Goal: Transaction & Acquisition: Obtain resource

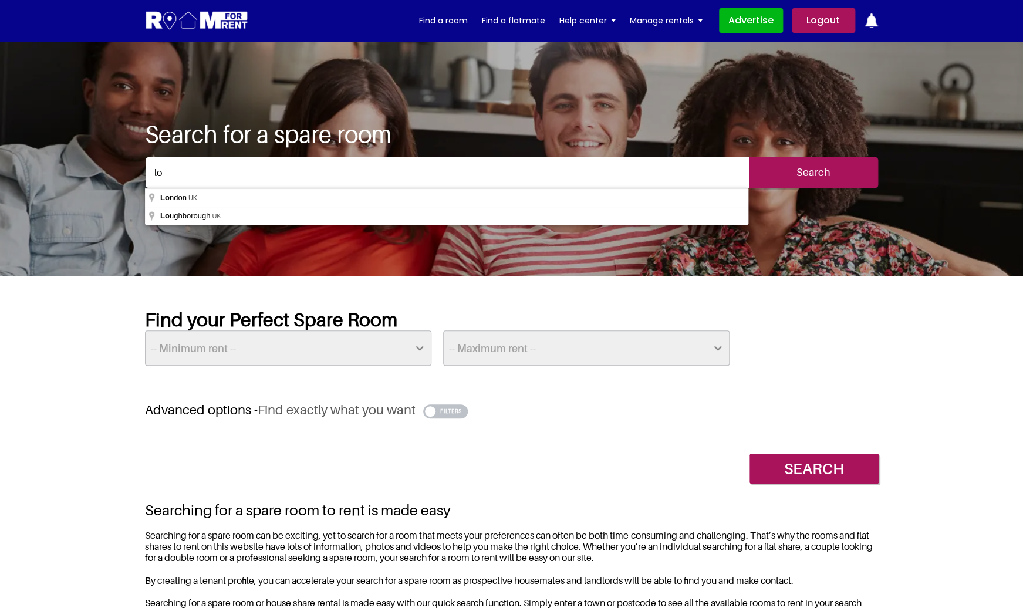
type input "[GEOGRAPHIC_DATA], [GEOGRAPHIC_DATA]"
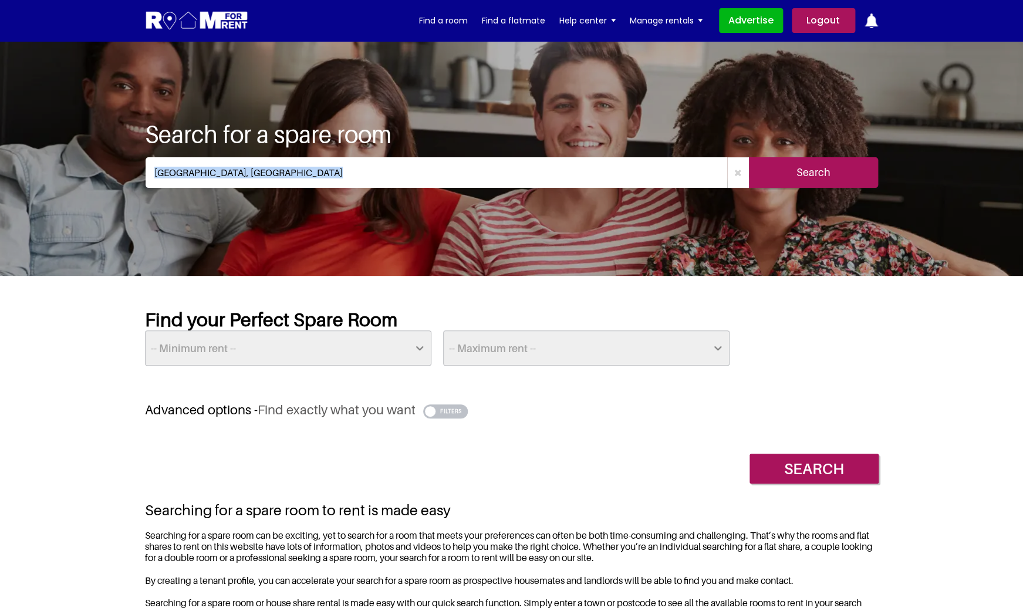
click at [779, 166] on input "Search" at bounding box center [813, 172] width 129 height 31
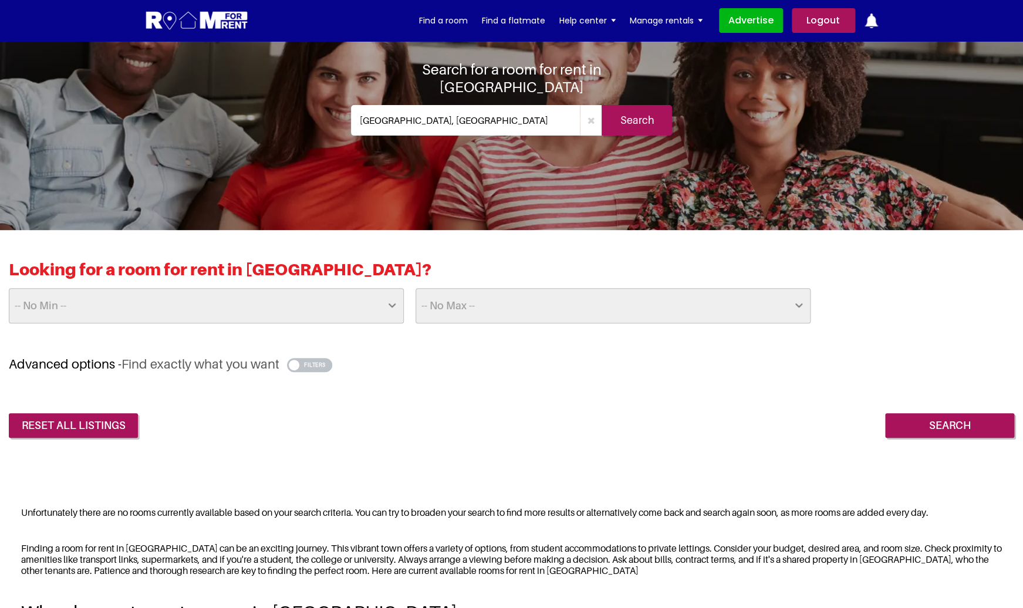
scroll to position [73, 0]
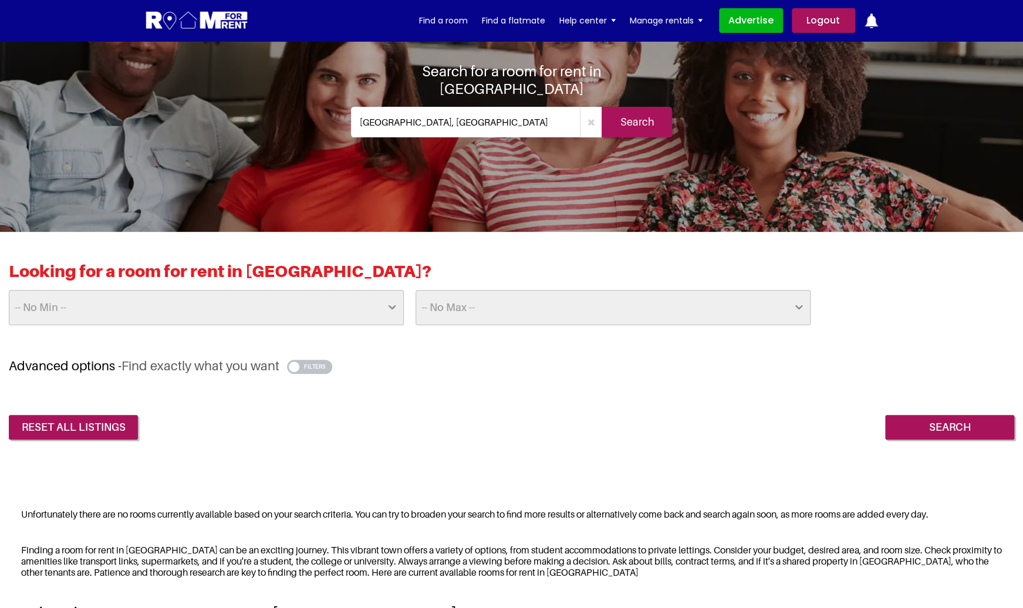
click at [440, 116] on input "[GEOGRAPHIC_DATA], [GEOGRAPHIC_DATA]" at bounding box center [466, 122] width 230 height 31
click at [440, 116] on input "London, UK" at bounding box center [466, 122] width 230 height 31
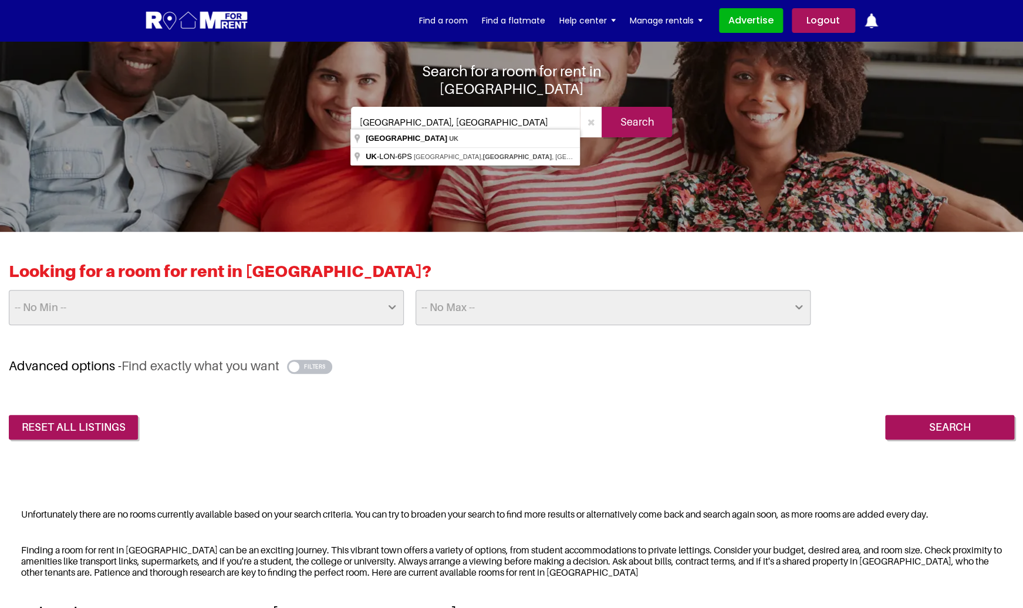
type input "UK-LON-6PS, Pancras Square, London, UK"
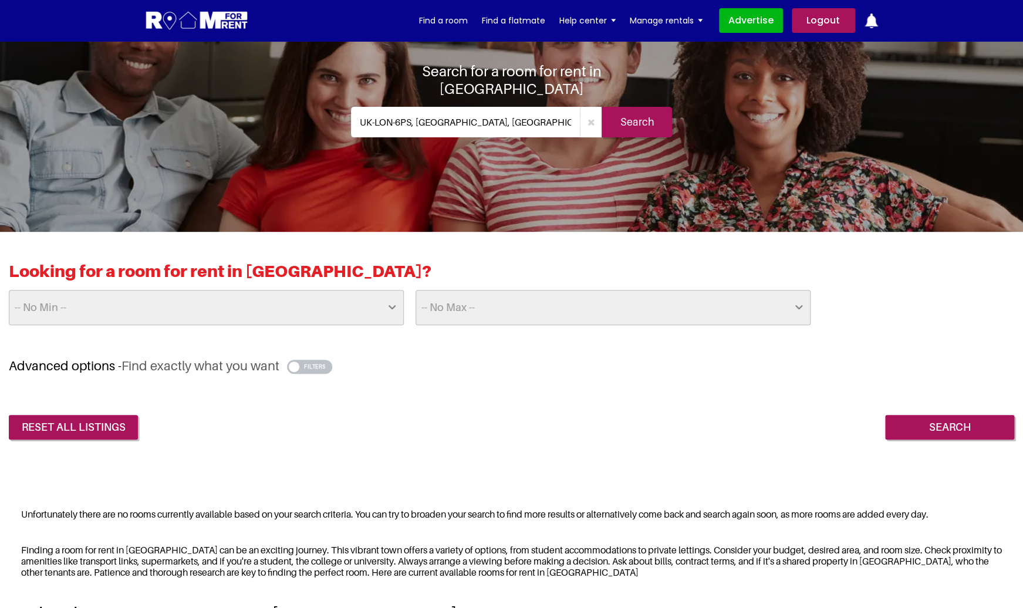
click at [632, 135] on div "Search for a room for rent in London UK-LON-6PS, Pancras Square, London, UK Sea…" at bounding box center [512, 104] width 323 height 85
click at [632, 114] on input "Search" at bounding box center [637, 122] width 70 height 31
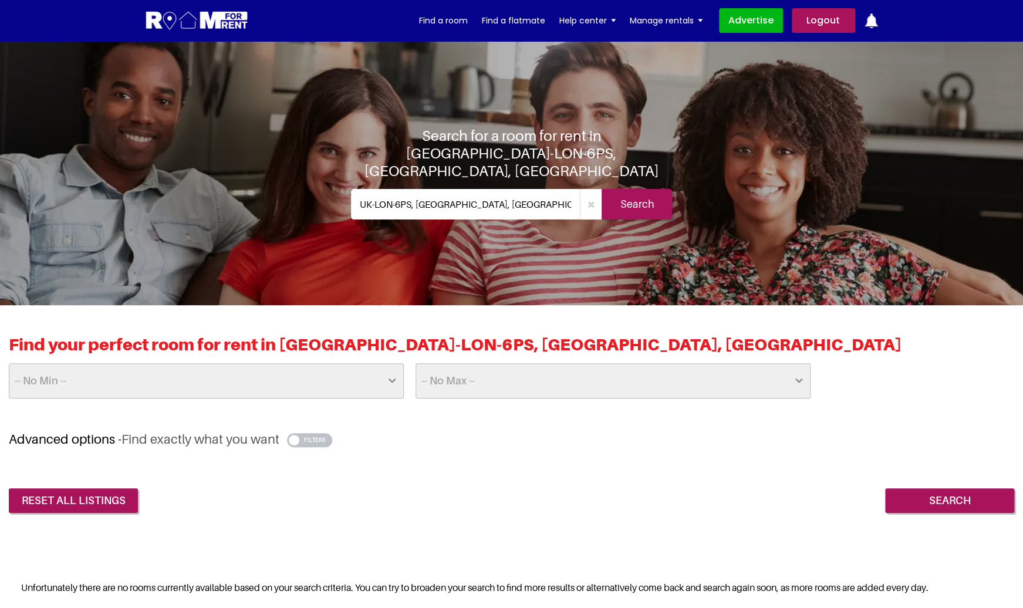
click at [217, 19] on img at bounding box center [197, 21] width 104 height 22
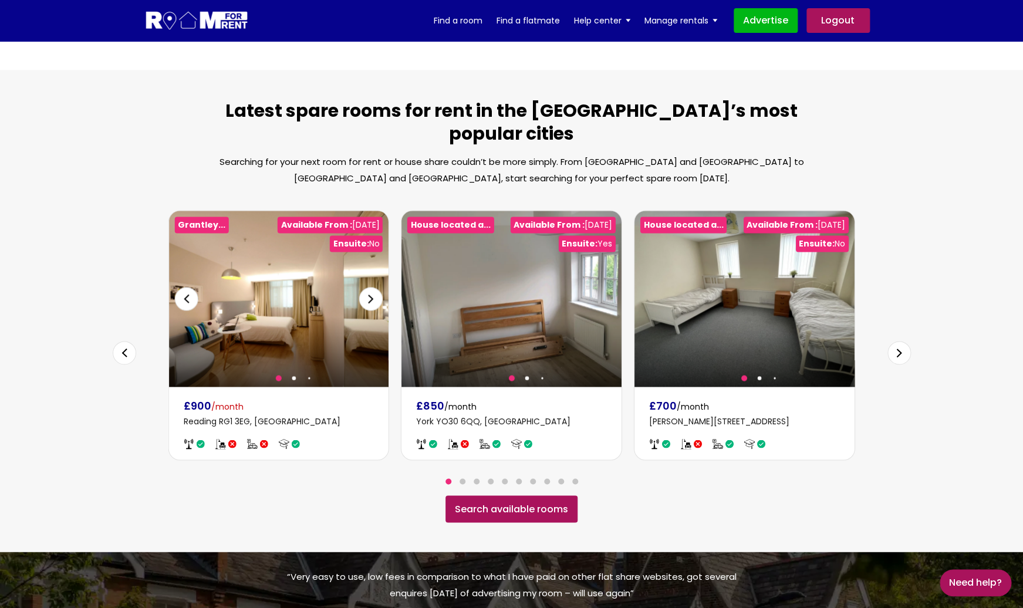
scroll to position [597, 0]
click at [298, 284] on img at bounding box center [279, 299] width 220 height 176
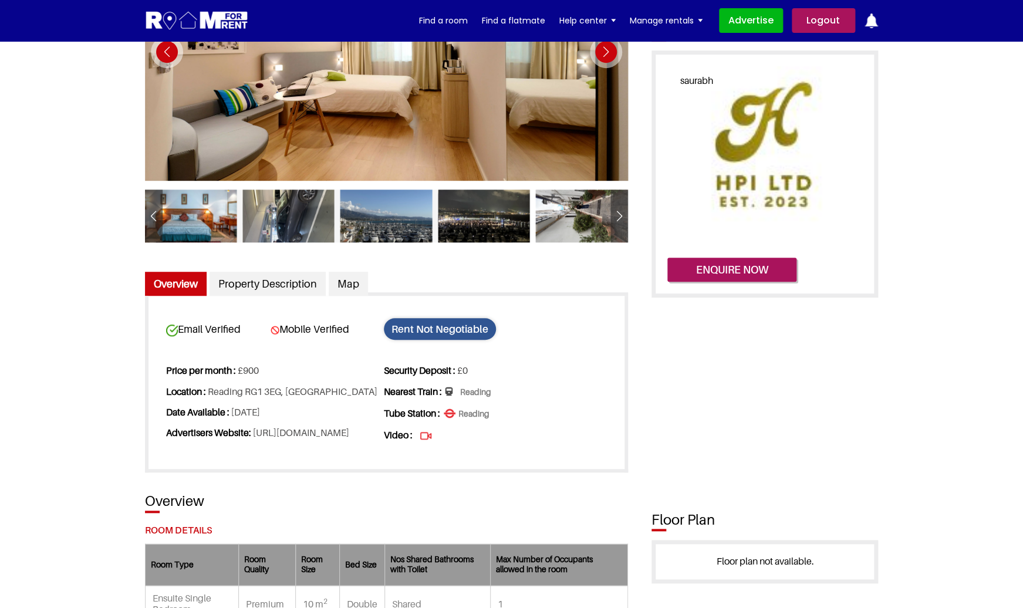
scroll to position [208, 0]
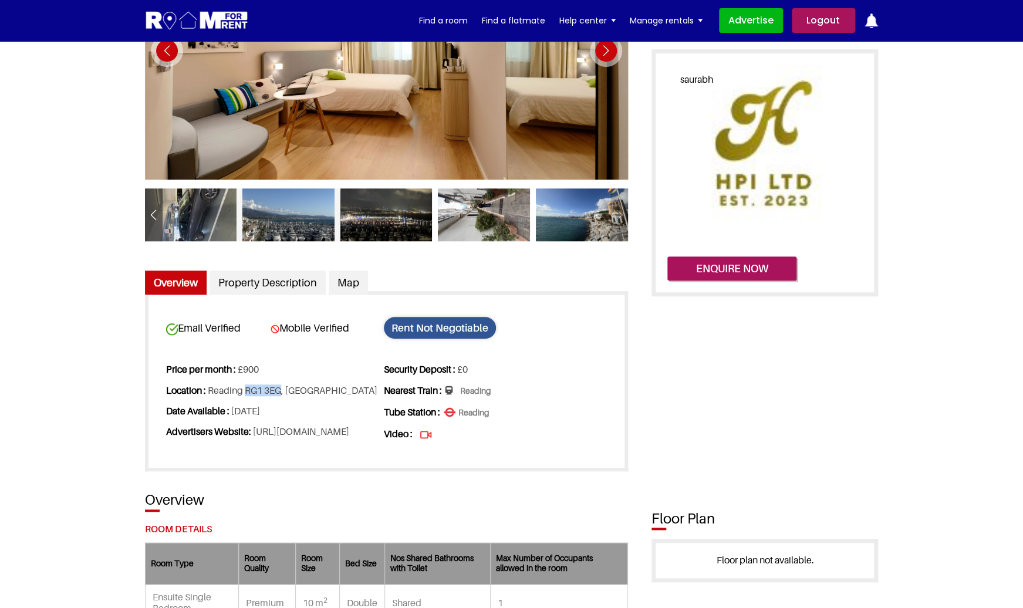
drag, startPoint x: 287, startPoint y: 390, endPoint x: 250, endPoint y: 392, distance: 37.0
click at [250, 392] on li "Location : Reading RG1 3EG, UK" at bounding box center [274, 390] width 216 height 21
copy li "RG1 3EG"
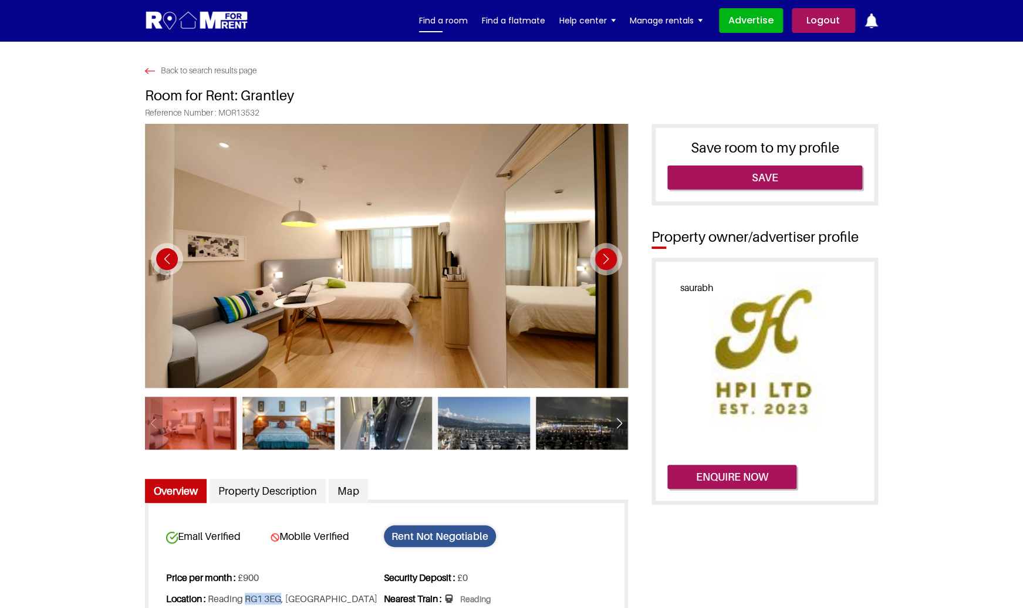
click at [443, 23] on link "Find a room" at bounding box center [443, 21] width 49 height 18
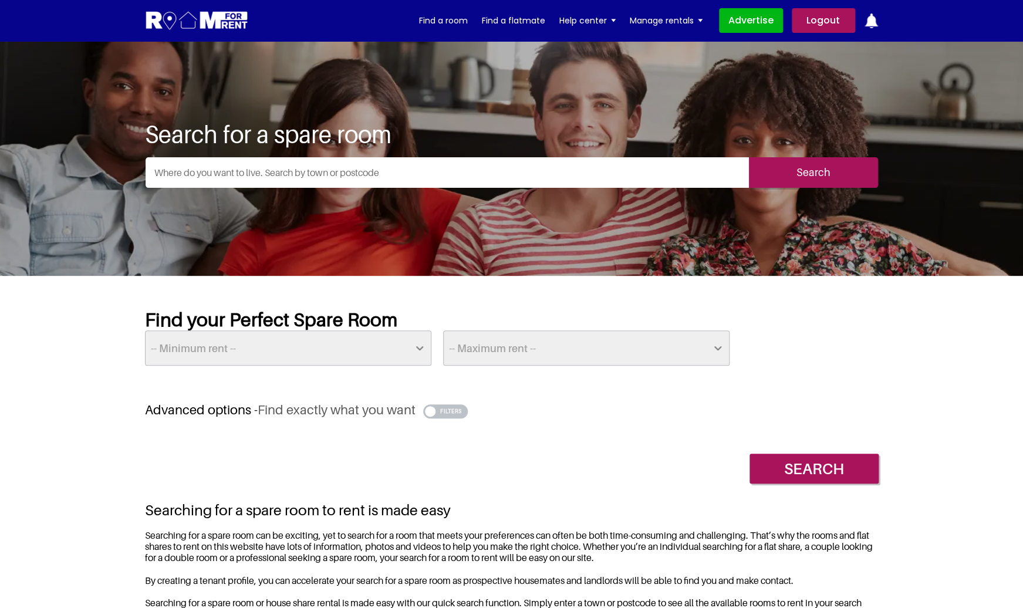
click at [269, 172] on input "text" at bounding box center [448, 172] width 604 height 31
paste input "RG1 3EG"
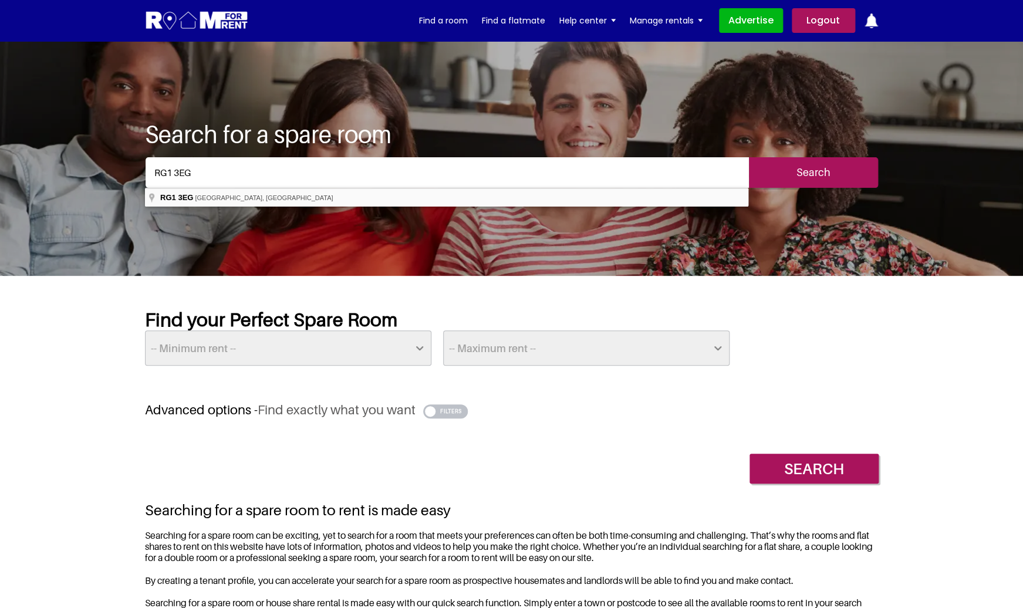
type input "Reading RG1 3EG, [GEOGRAPHIC_DATA]"
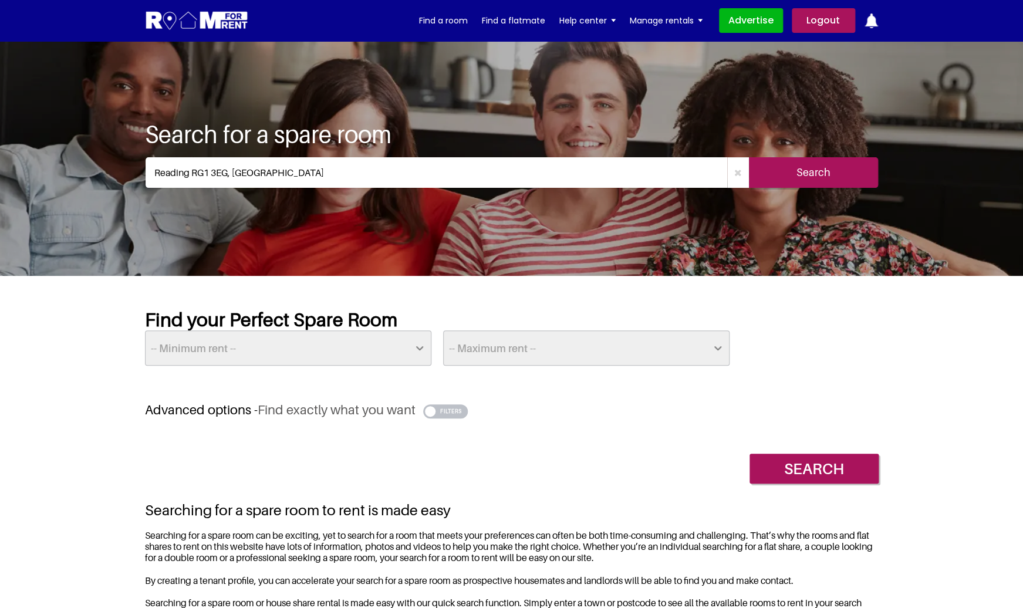
click at [826, 179] on input "Search" at bounding box center [813, 172] width 129 height 31
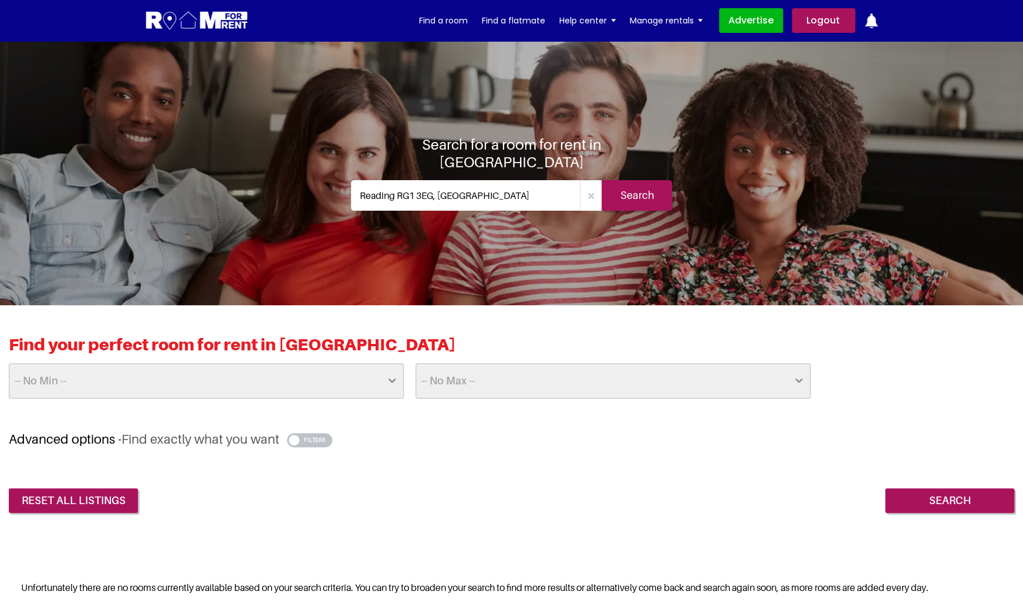
click at [309, 443] on button "button" at bounding box center [309, 440] width 45 height 14
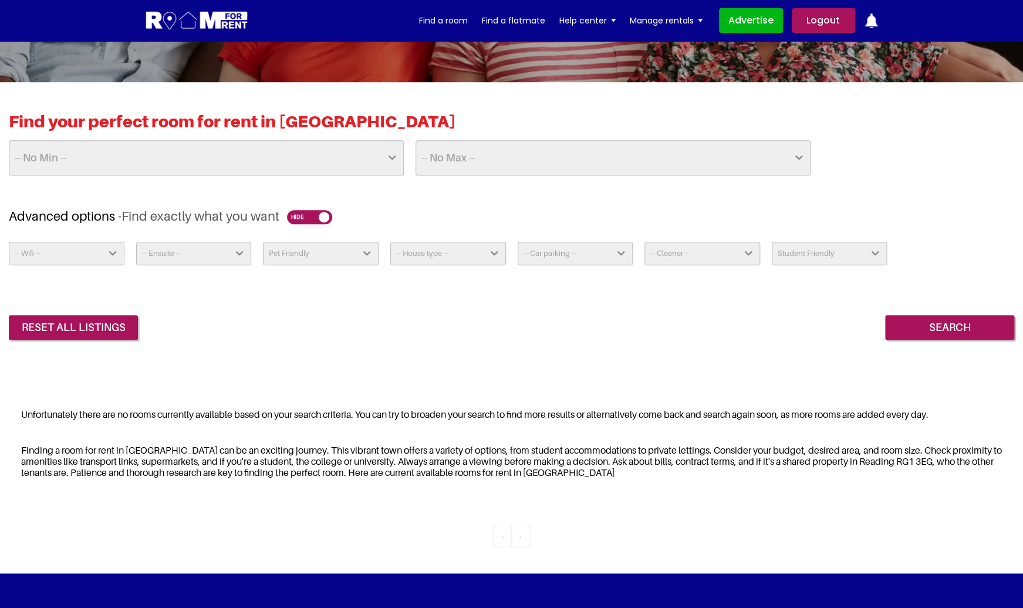
scroll to position [225, 0]
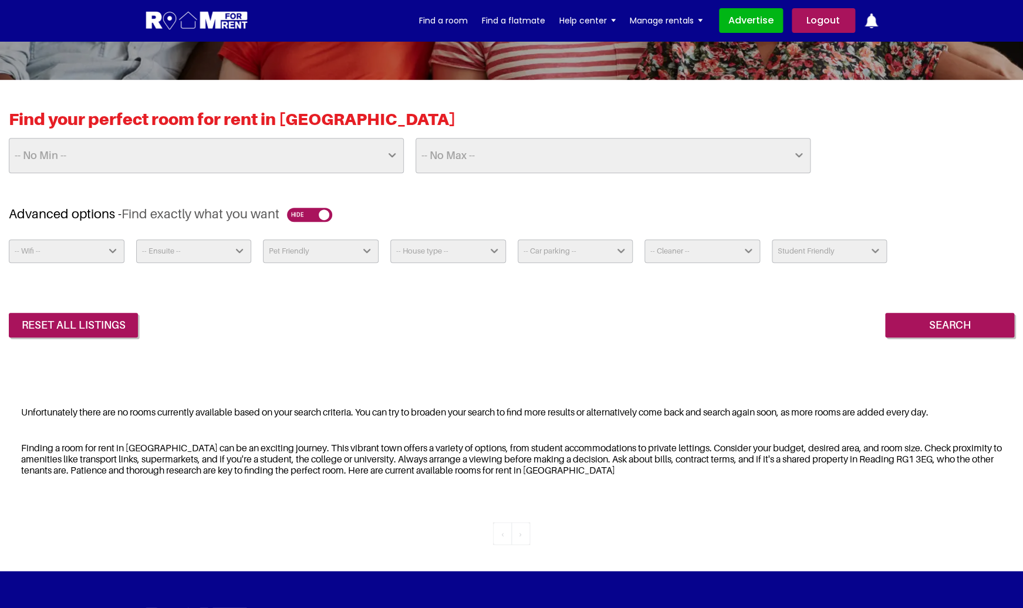
click at [258, 251] on div "Pet Friendly Yes No" at bounding box center [320, 251] width 127 height 23
